Goal: Use online tool/utility: Utilize a website feature to perform a specific function

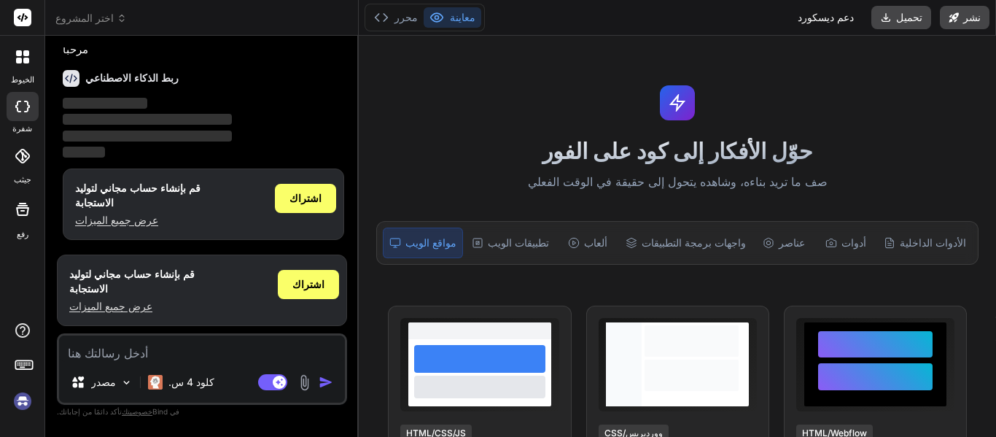
click at [32, 151] on div at bounding box center [23, 156] width 32 height 32
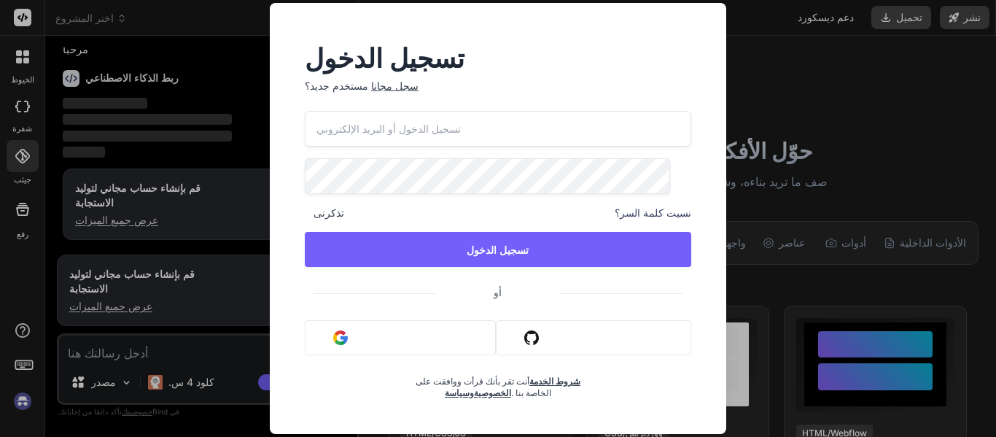
click at [753, 303] on div "تسجيل الدخول مستخدم جديد؟ سجل مجانا تذكرنى نسيت كلمة السر؟ تسجيل الدخول أو تسجي…" at bounding box center [498, 218] width 996 height 437
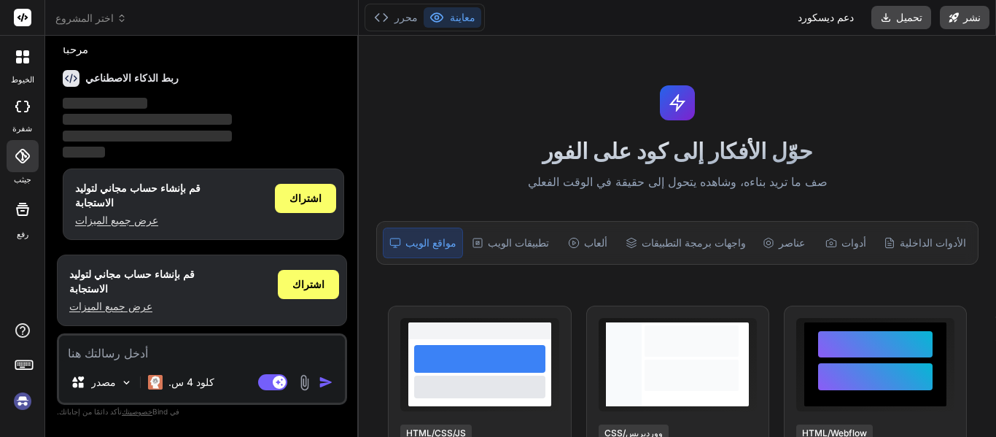
click at [20, 59] on icon at bounding box center [19, 61] width 6 height 6
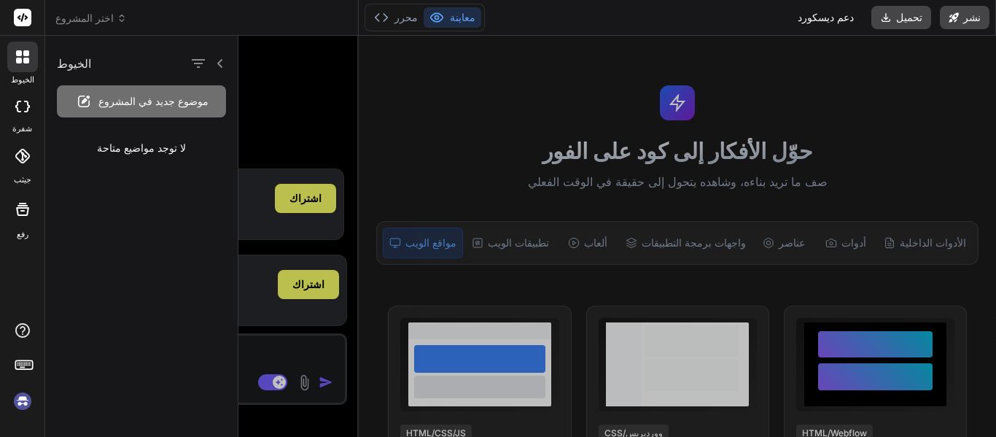
click at [20, 59] on icon at bounding box center [19, 61] width 6 height 6
click at [297, 84] on div at bounding box center [616, 236] width 757 height 401
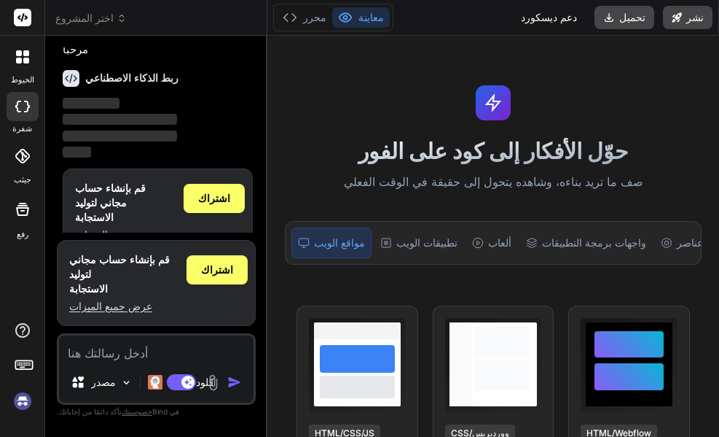
click at [26, 217] on icon at bounding box center [22, 208] width 17 height 17
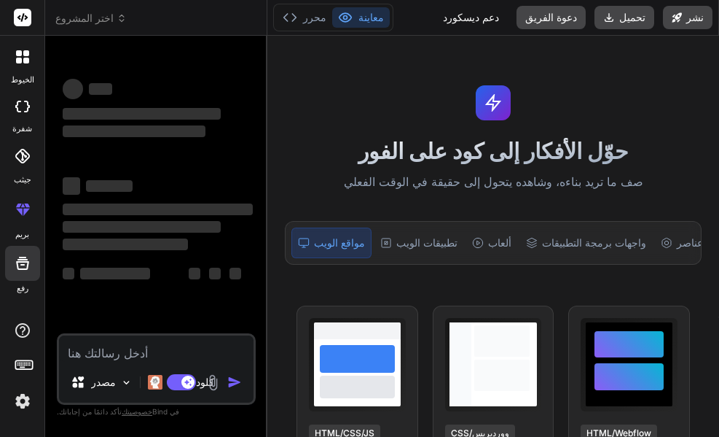
click at [23, 265] on icon at bounding box center [22, 263] width 13 height 13
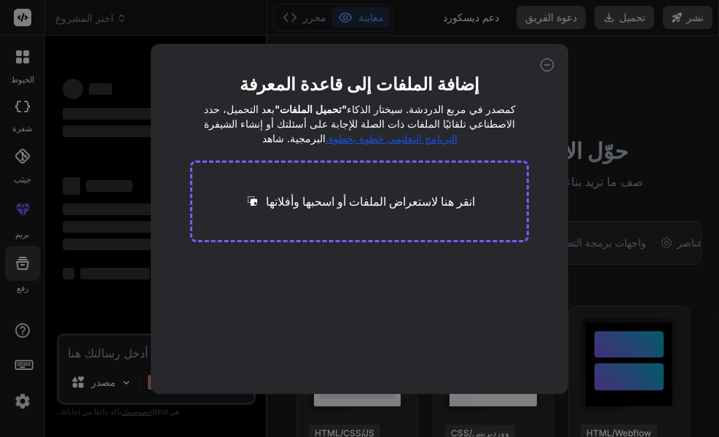
click at [22, 294] on div "إضافة الملفات إلى قاعدة المعرفة بعد التحميل، حدد "تحميل الملفات" كمصدر في مربع …" at bounding box center [359, 218] width 719 height 437
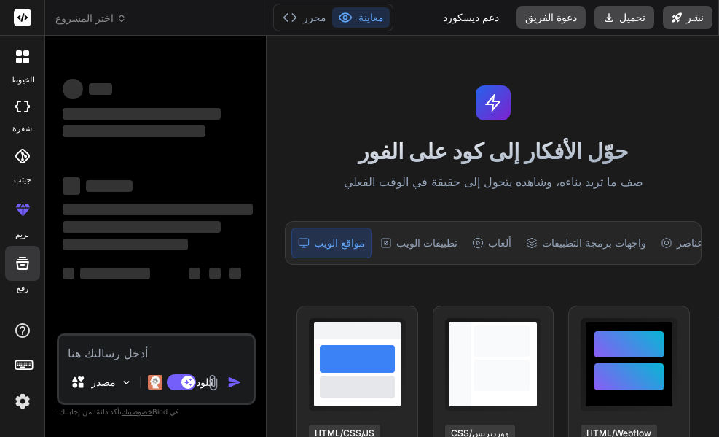
click at [20, 289] on font "رفع" at bounding box center [23, 288] width 12 height 10
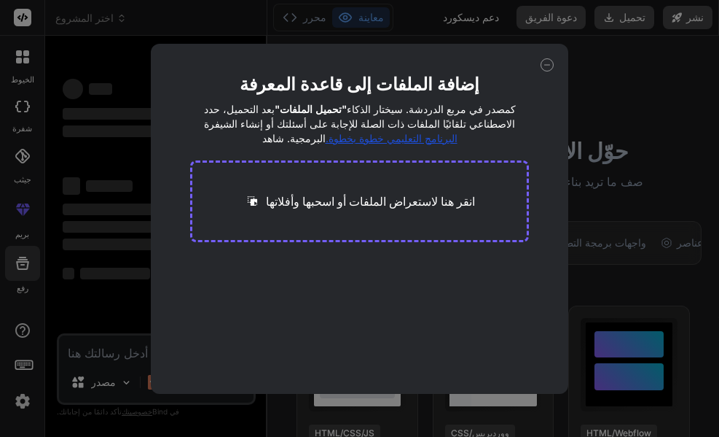
click at [20, 289] on div "إضافة الملفات إلى قاعدة المعرفة بعد التحميل، حدد "تحميل الملفات" كمصدر في مربع …" at bounding box center [359, 218] width 719 height 437
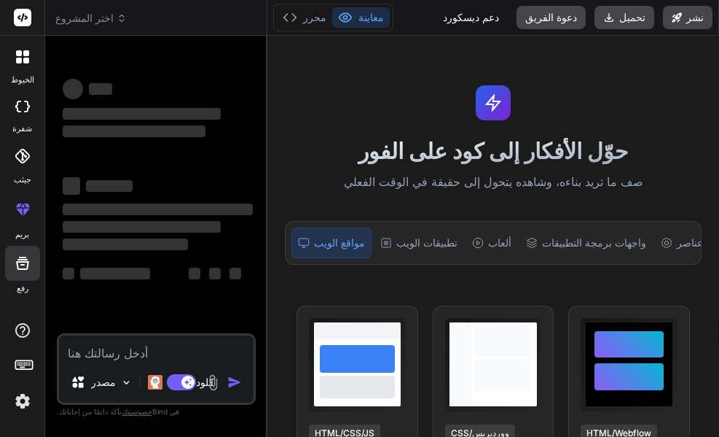
click at [20, 268] on icon at bounding box center [22, 263] width 13 height 13
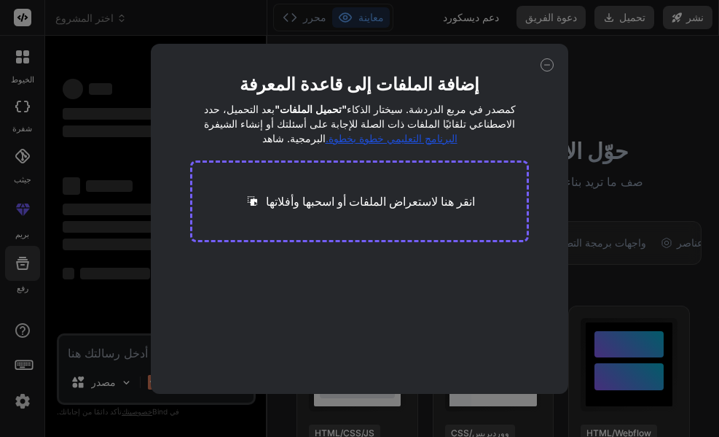
click at [22, 228] on div "إضافة الملفات إلى قاعدة المعرفة بعد التحميل، حدد "تحميل الملفات" كمصدر في مربع …" at bounding box center [359, 218] width 719 height 437
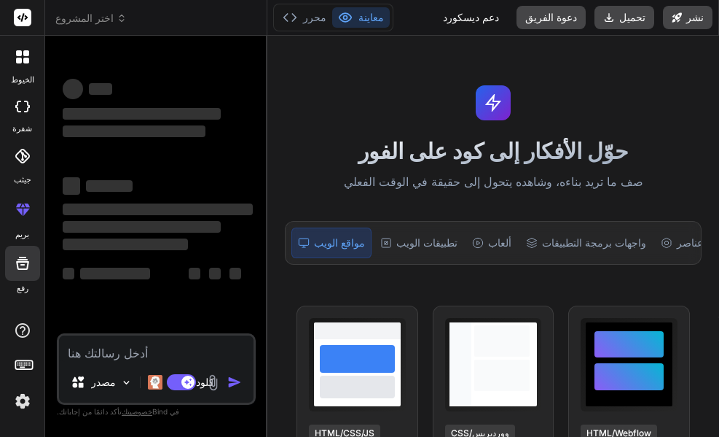
click at [20, 214] on icon at bounding box center [22, 208] width 17 height 17
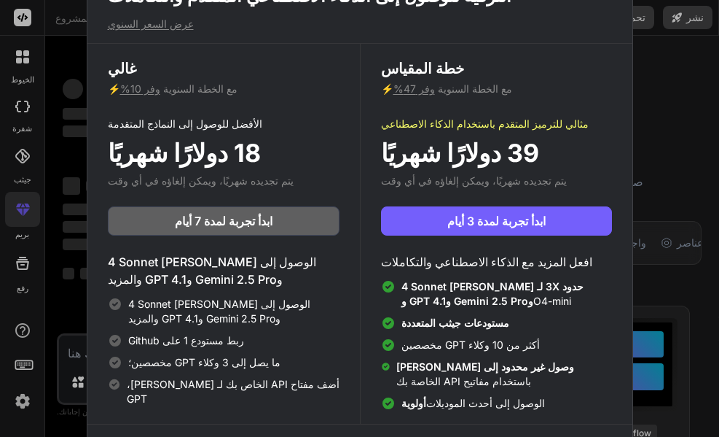
click at [23, 111] on div "الترقية للوصول إلى الذكاء الاصطناعي المتقدم والتكاملات عرض السعر السنوي غالي ⚡ …" at bounding box center [359, 218] width 719 height 437
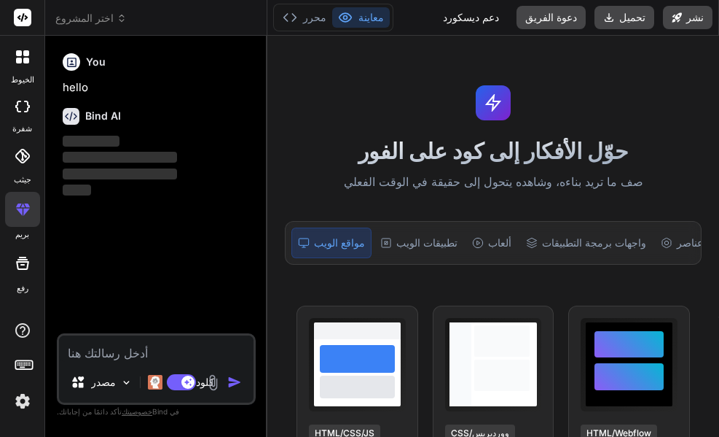
click at [23, 105] on icon at bounding box center [22, 107] width 15 height 12
type textarea "x"
click at [24, 60] on icon at bounding box center [26, 61] width 6 height 6
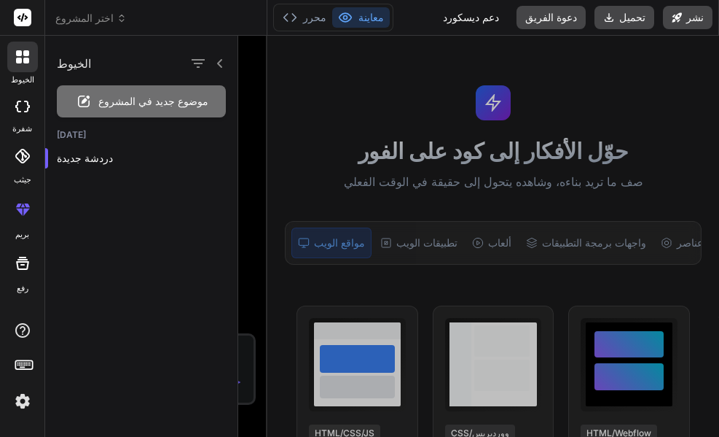
click at [24, 60] on icon at bounding box center [26, 61] width 6 height 6
click at [15, 60] on div at bounding box center [22, 57] width 31 height 31
click at [220, 60] on icon at bounding box center [220, 64] width 12 height 12
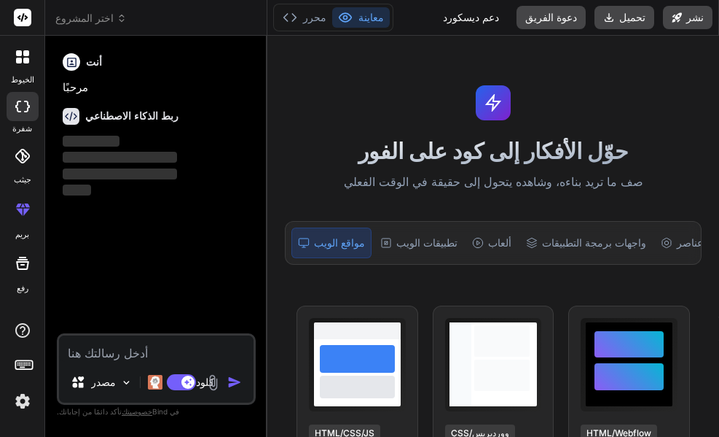
click at [23, 365] on icon at bounding box center [24, 363] width 20 height 20
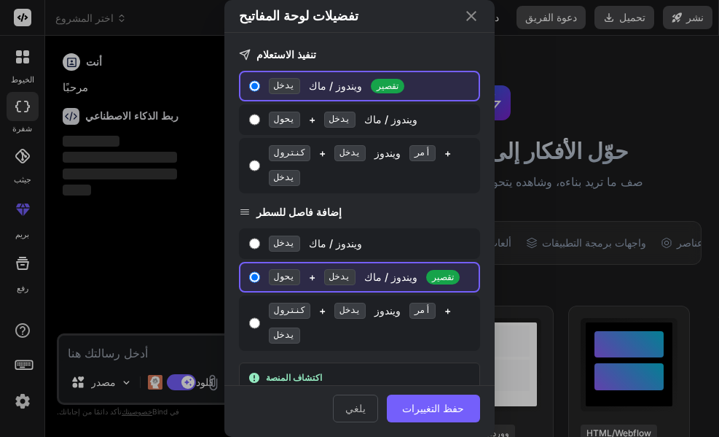
click at [23, 396] on div "تفضيلات لوحة المفاتيح تنفيذ الاستعلام يدخل ويندوز / ماك تقصير يحول + يدخل ويندو…" at bounding box center [359, 218] width 719 height 437
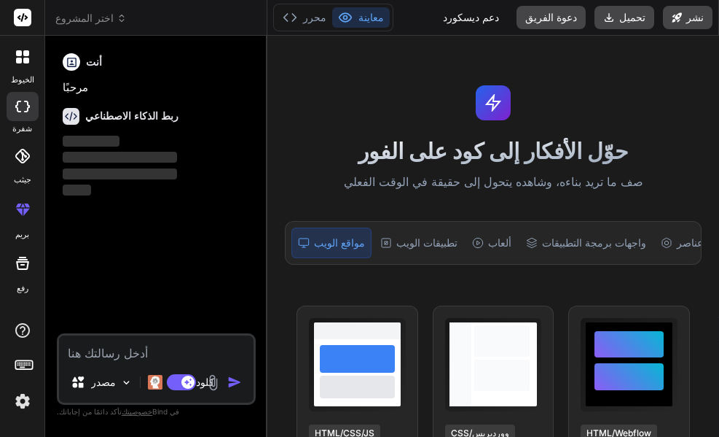
click at [23, 396] on img at bounding box center [22, 400] width 25 height 25
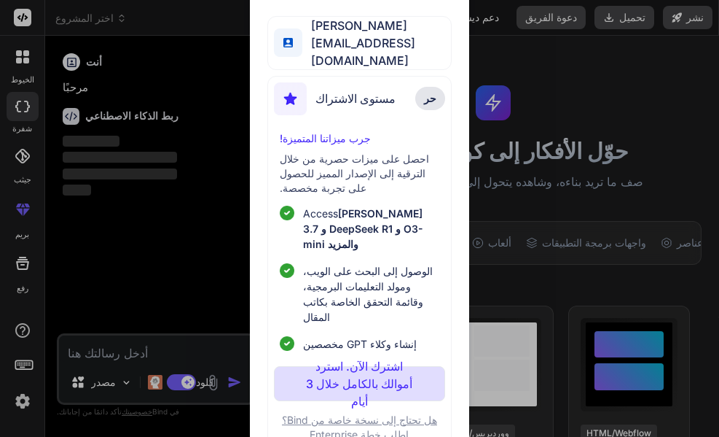
click at [106, 279] on div "ملفي الشخصي أحمد دراج ahmeddarraj9915@gmail.com مستوى الاشتراك حر جرب ميزاتنا ا…" at bounding box center [359, 218] width 719 height 437
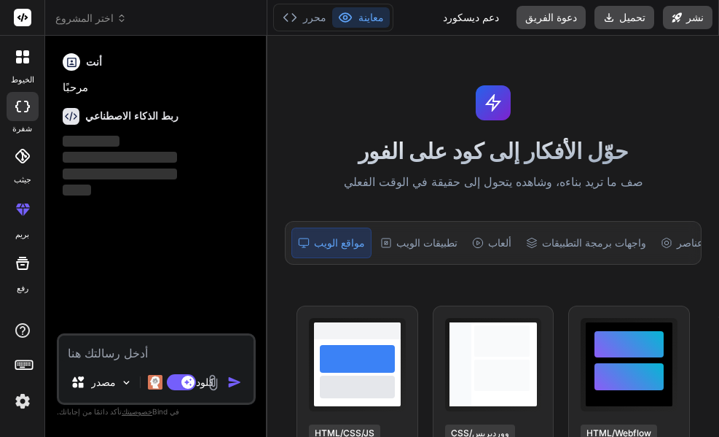
click at [26, 210] on icon at bounding box center [26, 211] width 7 height 7
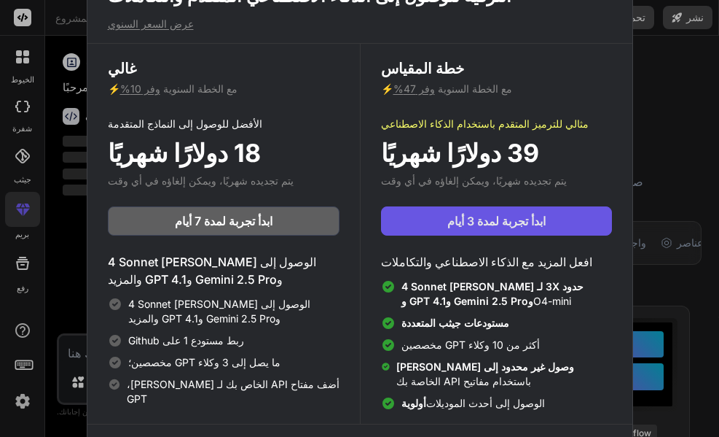
click at [554, 214] on button "ابدأ تجربة لمدة 3 أيام" at bounding box center [496, 220] width 231 height 29
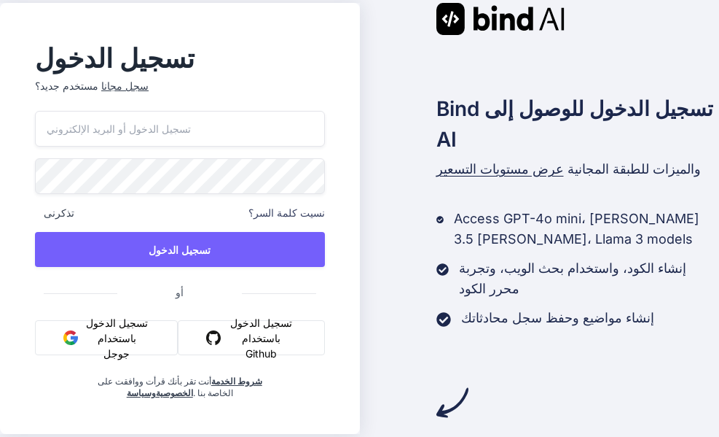
click at [244, 336] on font "تسجيل الدخول باستخدام Github" at bounding box center [261, 338] width 69 height 46
click at [444, 126] on div "تسجيل الدخول للوصول إلى Bind AI عرض مستويات التسعير والميزات للطبقة المجانية Ac…" at bounding box center [540, 210] width 360 height 415
click at [108, 329] on font "تسجيل الدخول باستخدام جوجل" at bounding box center [117, 337] width 62 height 43
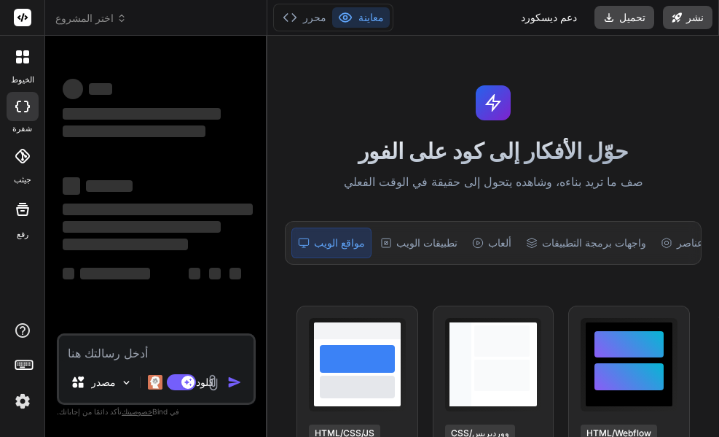
click at [135, 357] on textarea at bounding box center [156, 348] width 195 height 26
type textarea "x"
type textarea "h"
type textarea "x"
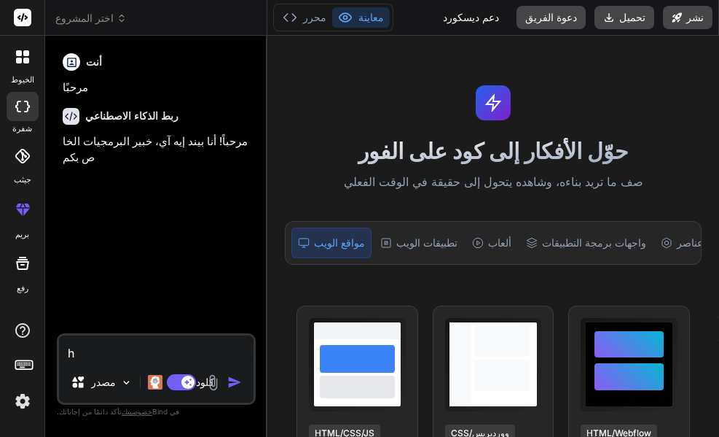
type textarea "x"
type textarea "ا"
type textarea "x"
type textarea "ان"
type textarea "x"
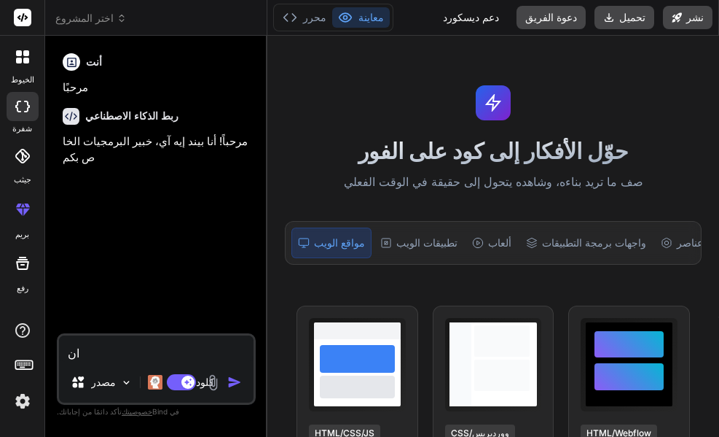
type textarea "انش"
type textarea "x"
type textarea "انشى"
type textarea "x"
type textarea "انشىء"
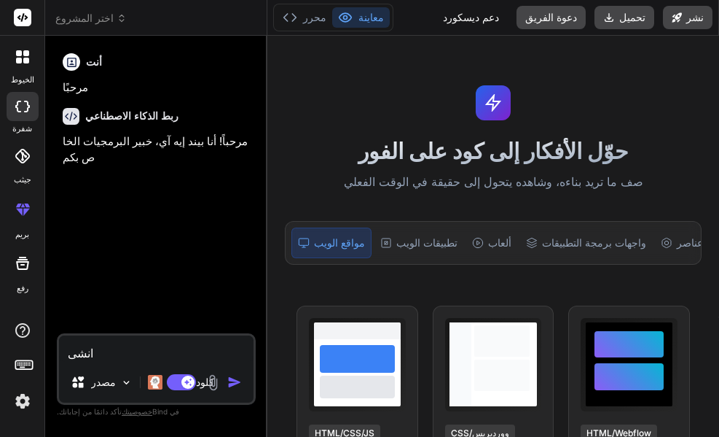
type textarea "x"
type textarea "انشىء"
type textarea "x"
type textarea "انشىء ص"
type textarea "x"
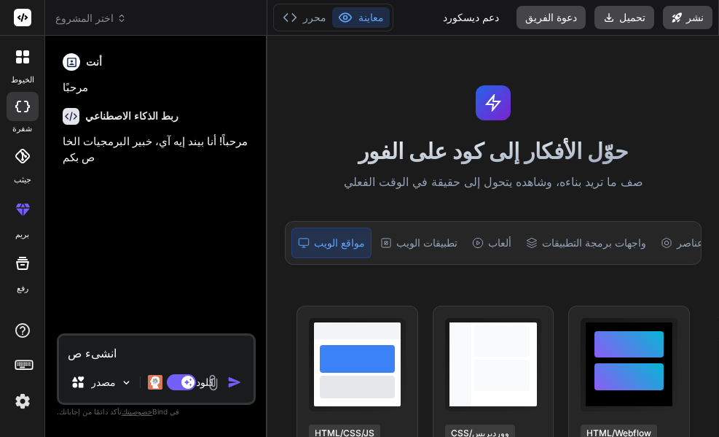
type textarea "انشىء صف"
type textarea "x"
type textarea "انشىء صفح"
type textarea "x"
type textarea "انشىء صفحة"
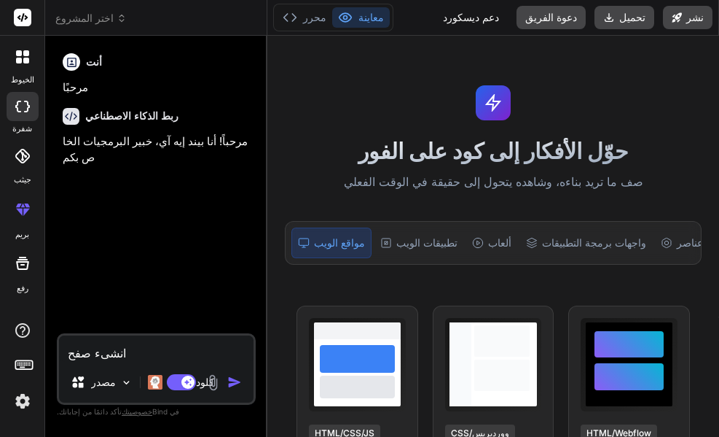
type textarea "x"
type textarea "انشىء صفحة"
type textarea "x"
type textarea "انشىء صفحة ت"
type textarea "x"
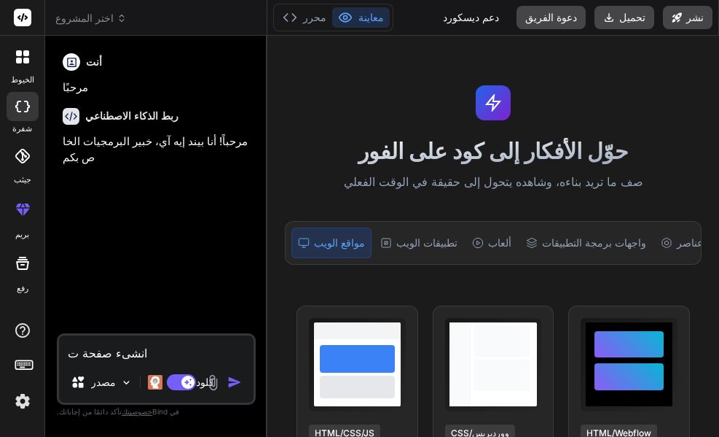
type textarea "انشىء صفحة تس"
type textarea "x"
type textarea "انشىء صفحة تسج"
type textarea "x"
type textarea "انشىء صفحة تسجي"
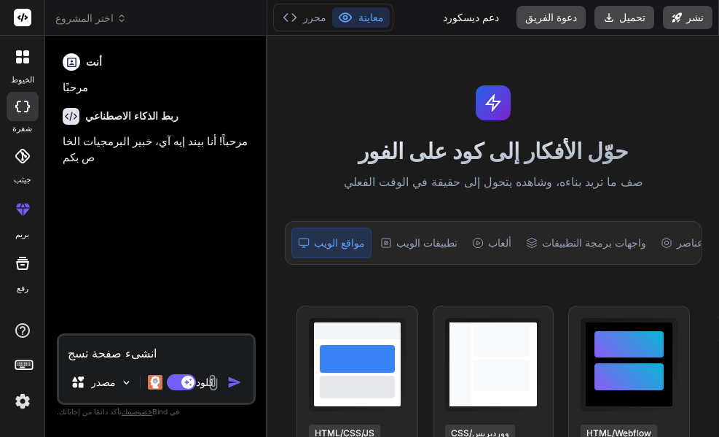
type textarea "x"
type textarea "انشىء صفحة تسجيل"
type textarea "x"
type textarea "انشىء صفحة تسجيل"
type textarea "x"
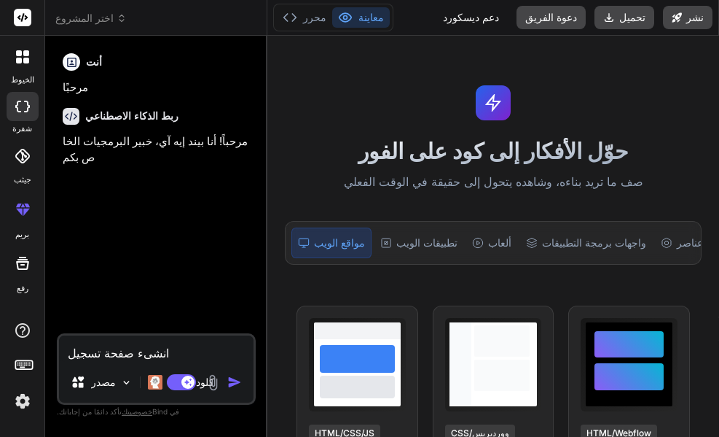
type textarea "انشىء صفحة تسجيل د"
type textarea "x"
type textarea "انشىء صفحة تسجيل دخ"
type textarea "x"
type textarea "انشىء صفحة تسجيل دخو"
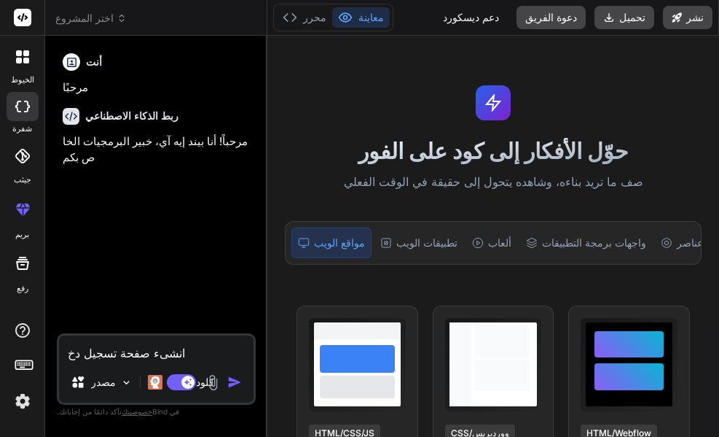
type textarea "x"
type textarea "انشىء صفحة تسجيل دخول"
type textarea "x"
type textarea "انشىء صفحة تسجيل دخول"
click at [232, 380] on img "button" at bounding box center [234, 382] width 15 height 15
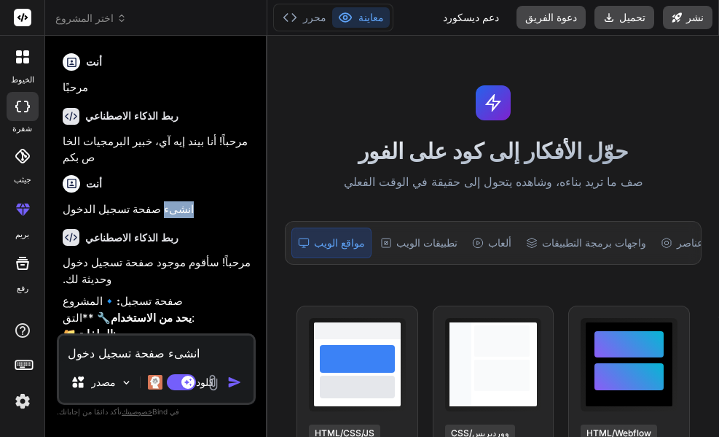
type textarea "x"
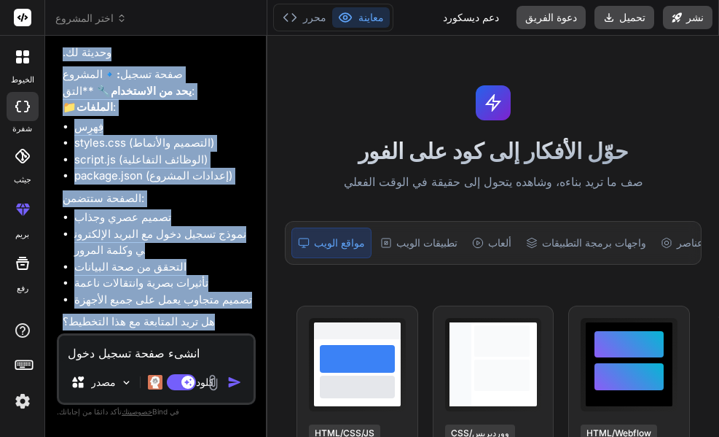
scroll to position [210, 0]
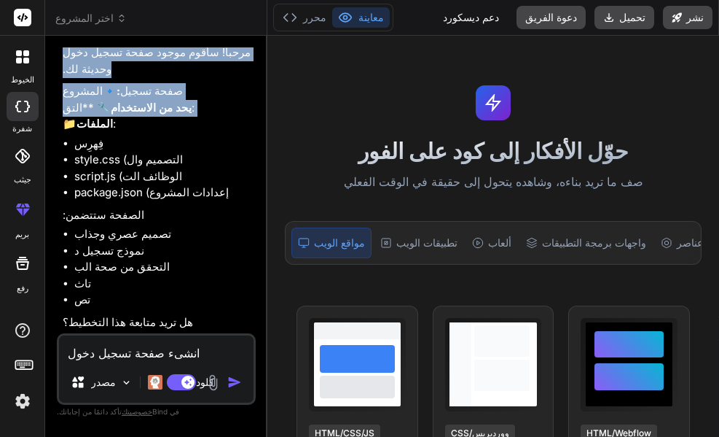
drag, startPoint x: 142, startPoint y: 171, endPoint x: 135, endPoint y: 100, distance: 71.1
click at [135, 100] on div "أنت مرحبًا ربط الذكاء الاصطناعي مرحباً! أنا بيند إيه آي، خبير البرمجيات الخاص ب…" at bounding box center [158, 190] width 196 height 286
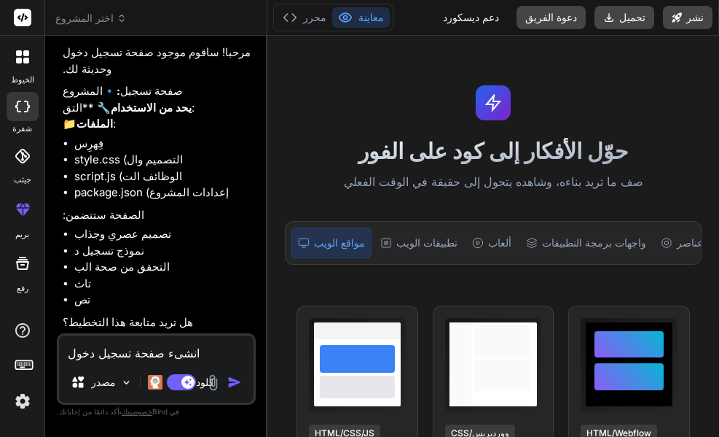
click at [199, 128] on p "🔹المشروع : صفحة تسجيل 🔧 **التق يحد من الاستخدام : 📁 الملفات :" at bounding box center [158, 108] width 190 height 50
click at [216, 125] on p "🔹المشروع : صفحة تسجيل 🔧 **التق يحد من الاستخدام : 📁 الملفات :" at bounding box center [158, 108] width 190 height 50
drag, startPoint x: 216, startPoint y: 125, endPoint x: 217, endPoint y: 197, distance: 71.4
click at [217, 197] on div "مرحباً! سأقوم موجود صفحة تسجيل دخول وحديثة لك. 🔹المشروع : صفحة تسجيل 🔧 **التق ي…" at bounding box center [158, 187] width 190 height 286
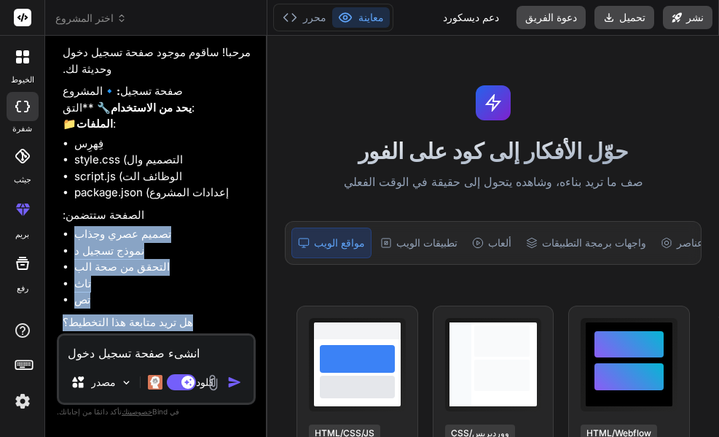
drag, startPoint x: 220, startPoint y: 212, endPoint x: 222, endPoint y: 310, distance: 97.7
click at [222, 310] on div "مرحباً! سأقوم موجود صفحة تسجيل دخول وحديثة لك. 🔹المشروع : صفحة تسجيل 🔧 **التق ي…" at bounding box center [158, 187] width 190 height 286
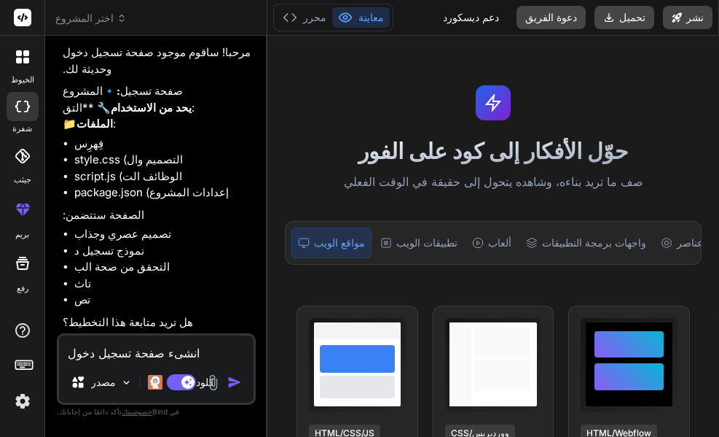
click at [114, 348] on textarea "انشىء صفحة تسجيل دخول" at bounding box center [156, 348] width 195 height 26
type textarea "ن"
type textarea "x"
type textarea "نع"
type textarea "x"
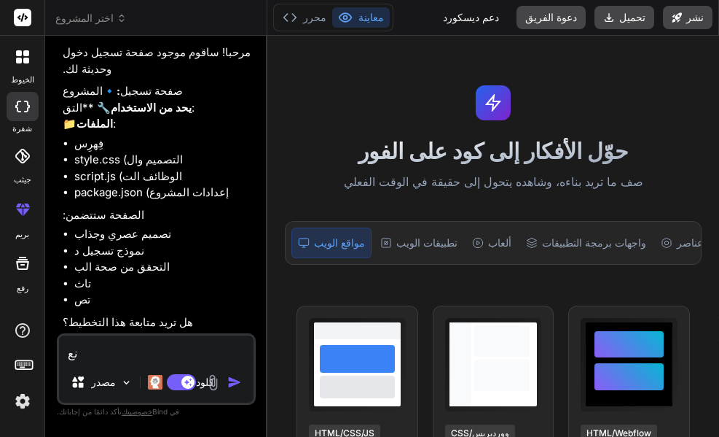
type textarea "نعم"
type textarea "x"
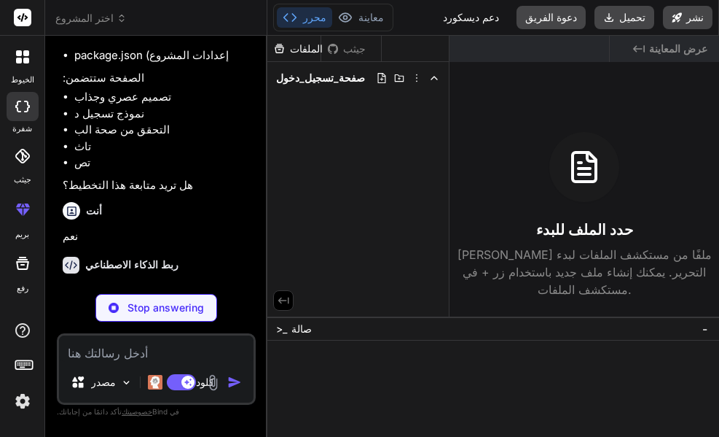
scroll to position [361, 0]
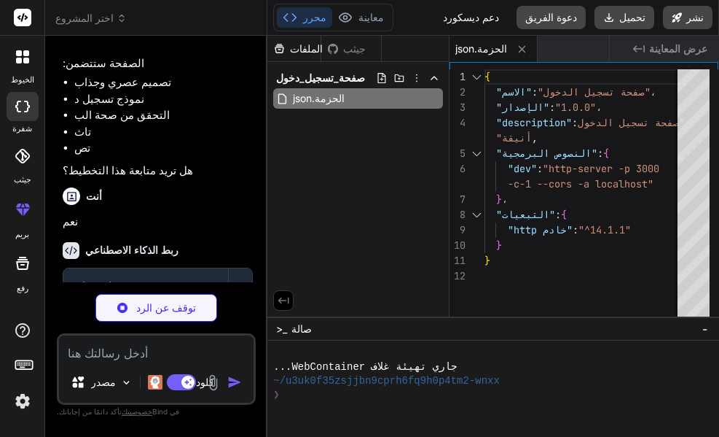
type textarea "x"
type textarea "<script src="script.js"></script> </body> </html>"
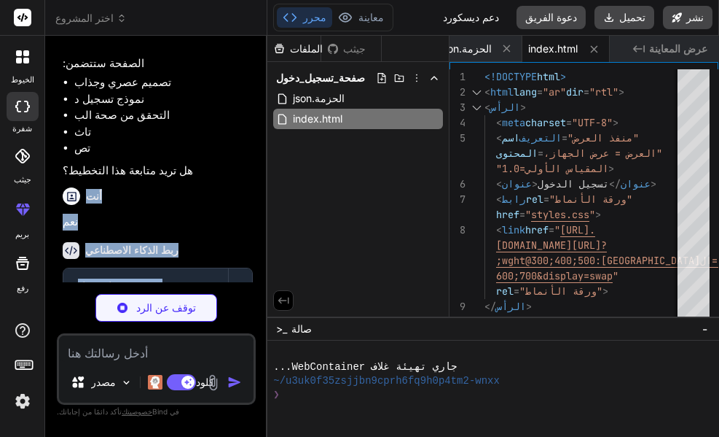
scroll to position [487, 0]
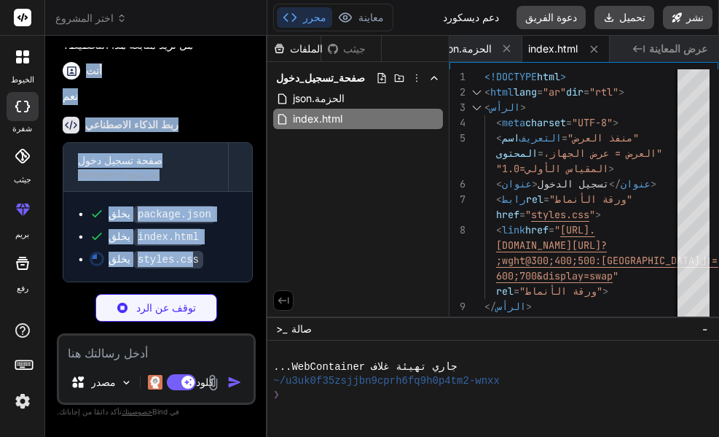
drag, startPoint x: 186, startPoint y: 160, endPoint x: 182, endPoint y: 281, distance: 121.0
click at [182, 281] on div "أنت مرحبًا ربط الذكاء الاصطناعي مرحباً! أنا بيند إيه آي، خبير البرمجيات الخاص ب…" at bounding box center [158, 164] width 196 height 235
type textarea "x"
type textarea ".social-btn { padding: 12px 16px; font-size: 13px; } }"
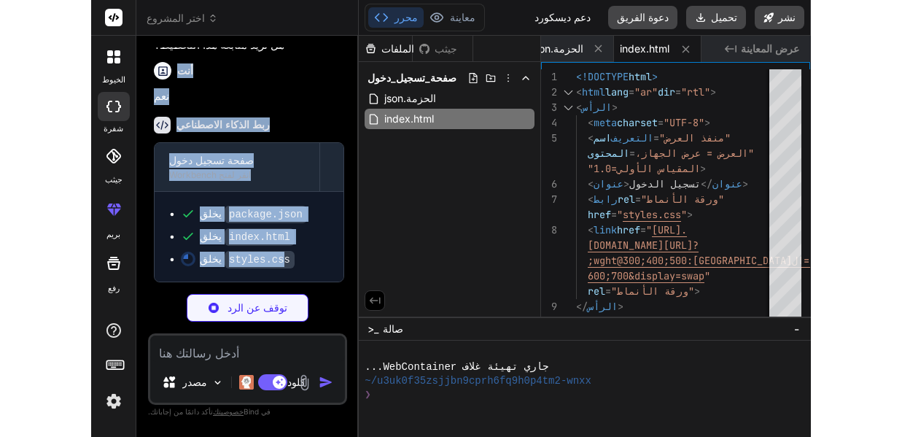
scroll to position [0, 103]
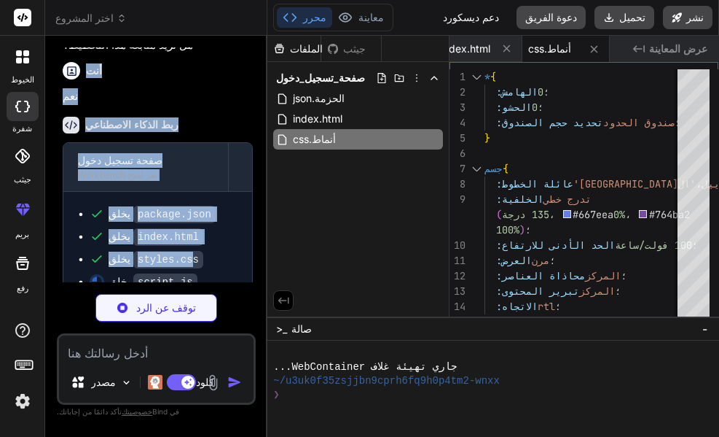
type textarea "x"
type textarea "gap: 10px; } .social-btn { padding: 12px 16px; font-size: 13px; } }"
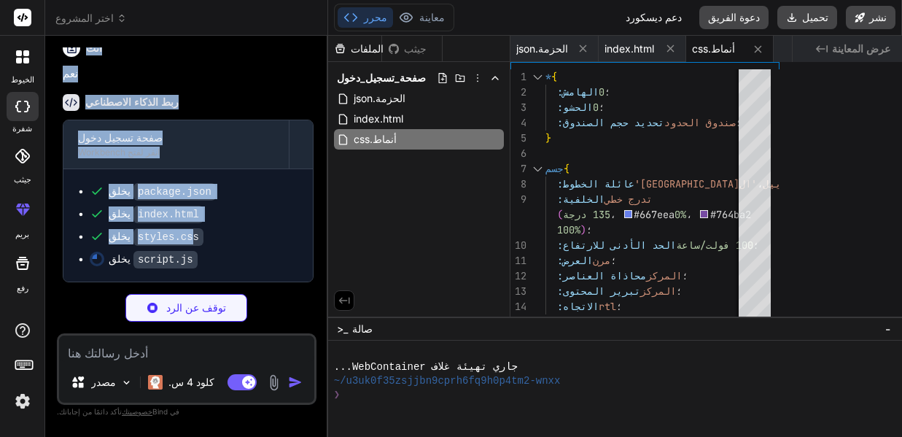
type textarea "x"
type textarea "gap: 10px; } .social-btn { padding: 12px 16px; font-size: 13px; } }"
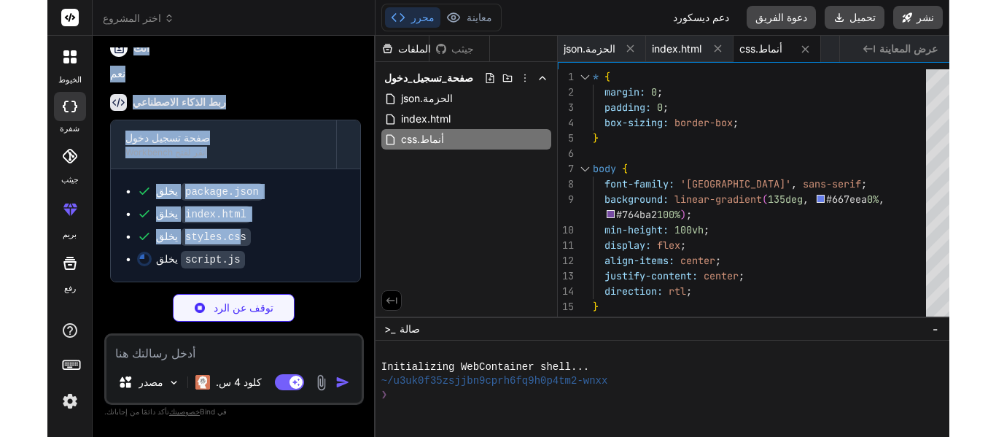
scroll to position [0, 0]
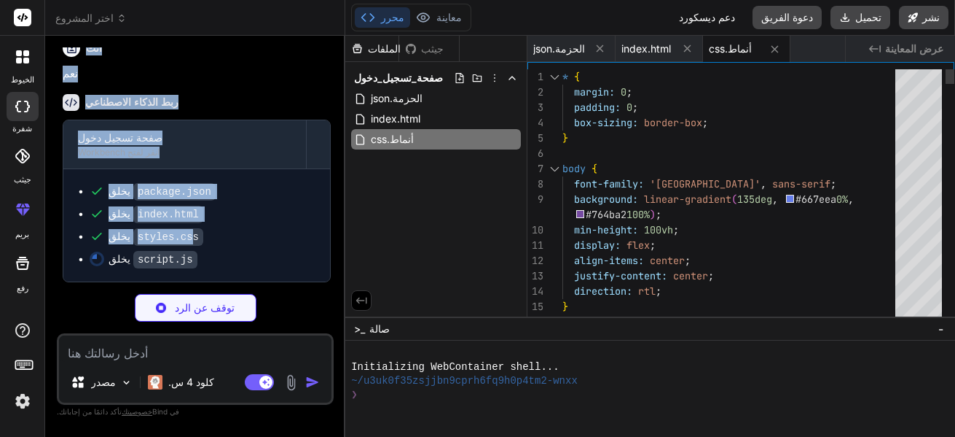
type textarea "x"
type textarea "} .social-btn { padding: 12px 16px; font-size: 13px; } }"
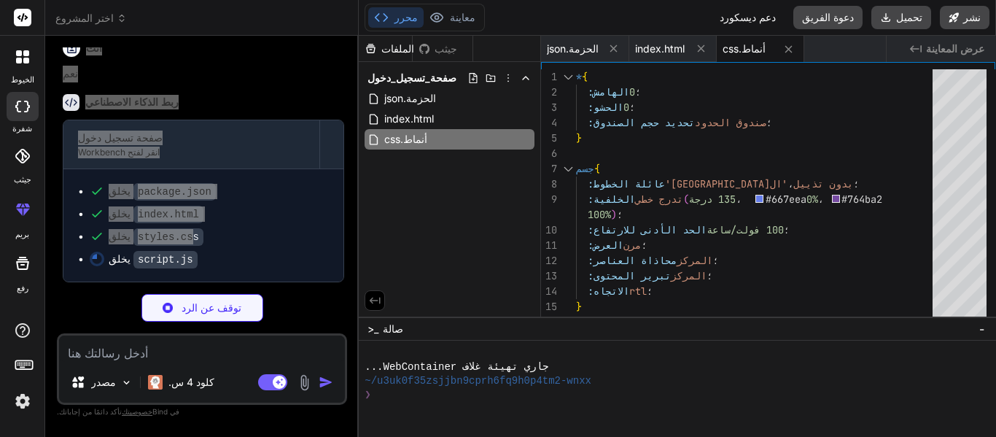
type textarea "x"
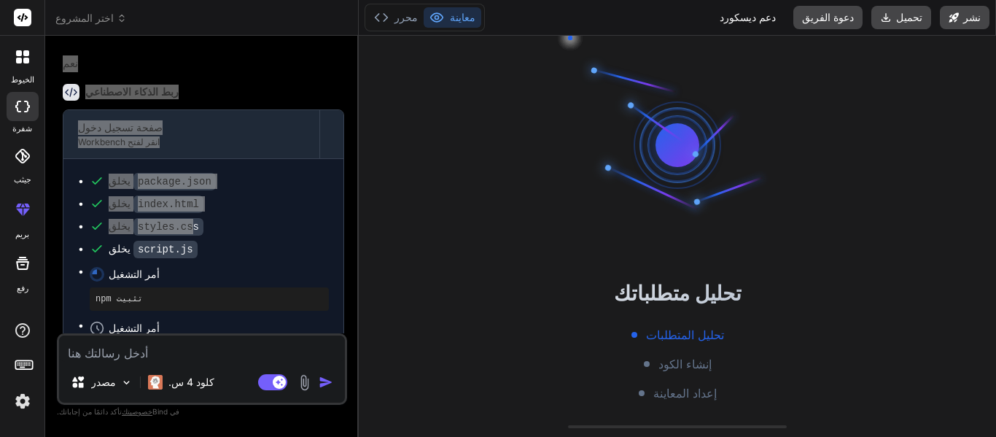
scroll to position [138, 0]
type textarea "x"
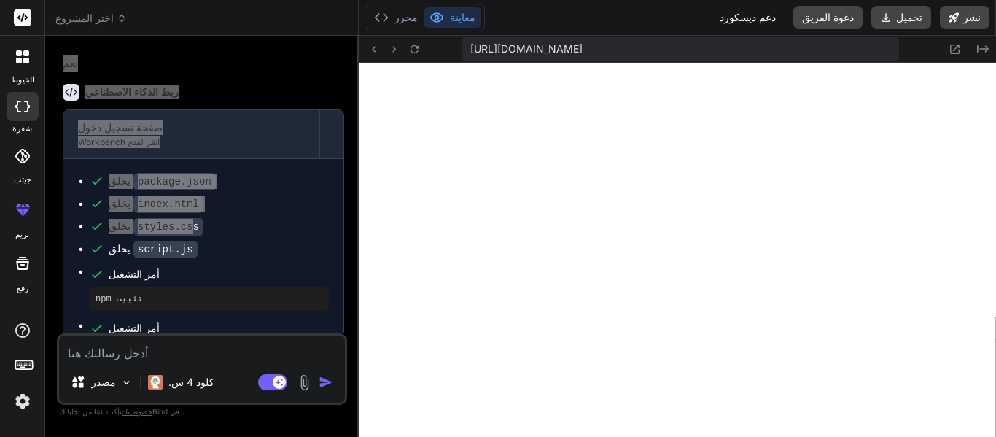
scroll to position [706, 0]
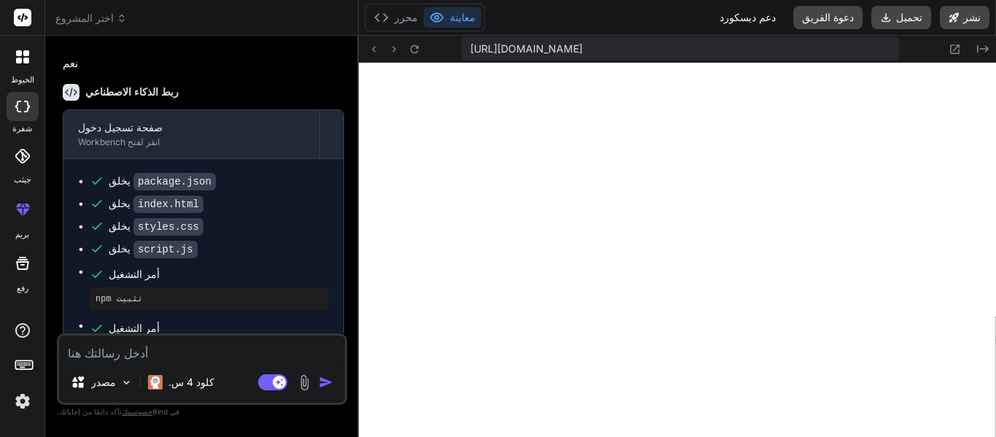
click at [159, 351] on textarea at bounding box center [202, 348] width 286 height 26
